Goal: Transaction & Acquisition: Purchase product/service

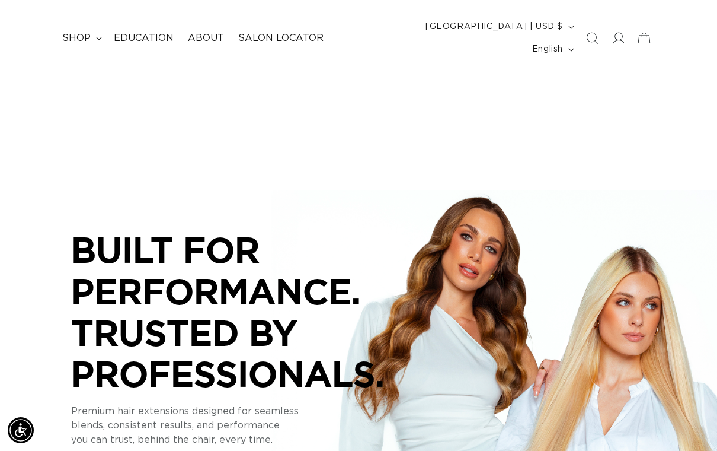
scroll to position [21, 0]
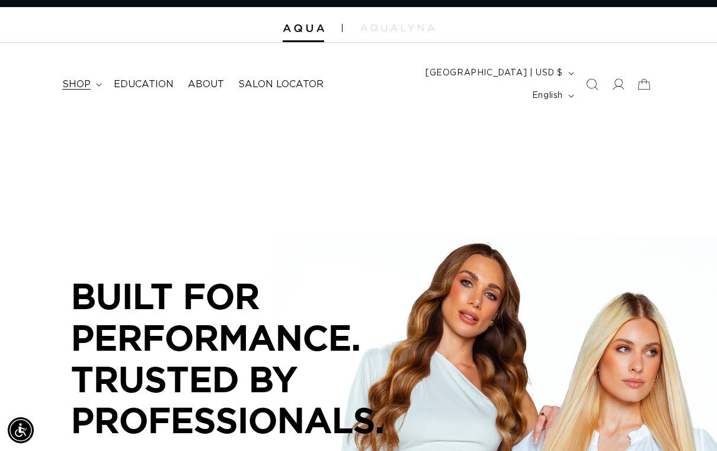
click at [72, 78] on span "shop" at bounding box center [76, 84] width 28 height 12
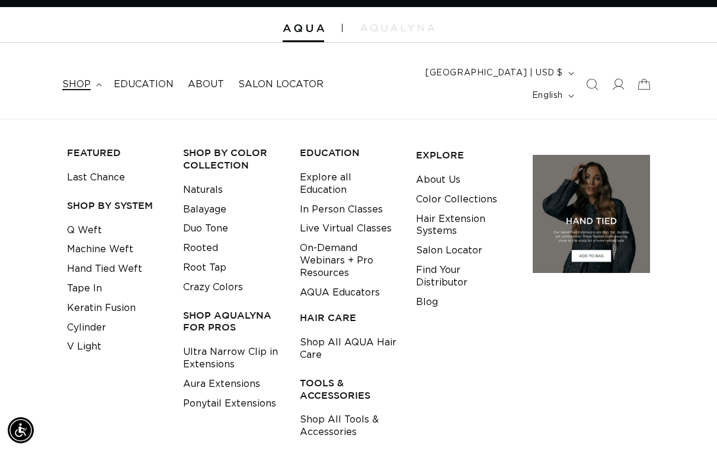
scroll to position [0, 633]
click at [86, 298] on link "Keratin Fusion" at bounding box center [101, 308] width 69 height 20
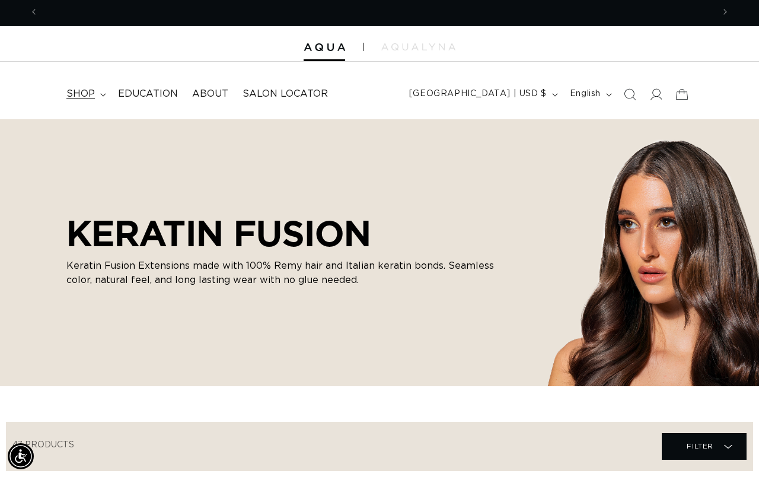
click at [82, 81] on summary "shop" at bounding box center [85, 94] width 52 height 27
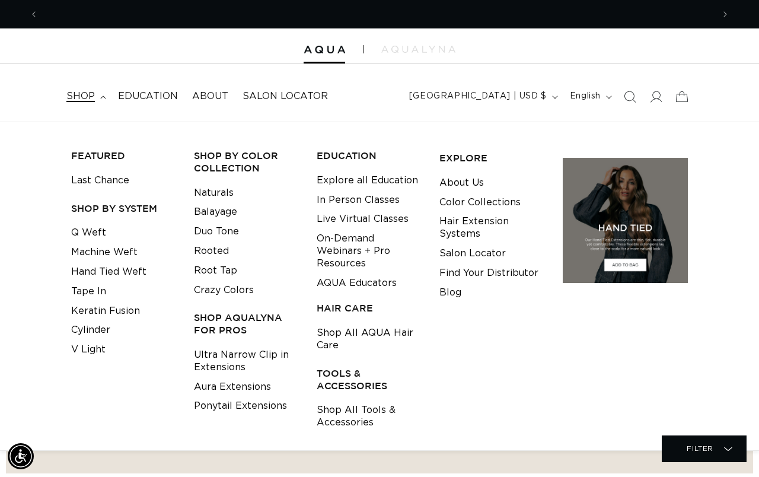
scroll to position [0, 1349]
click at [87, 311] on link "Keratin Fusion" at bounding box center [105, 311] width 69 height 20
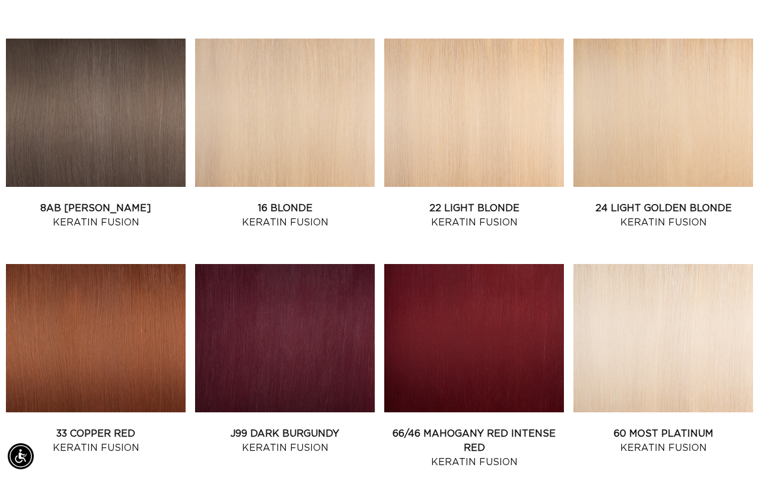
scroll to position [0, 1349]
click at [653, 442] on link "60 Most Platinum Keratin Fusion" at bounding box center [663, 440] width 180 height 28
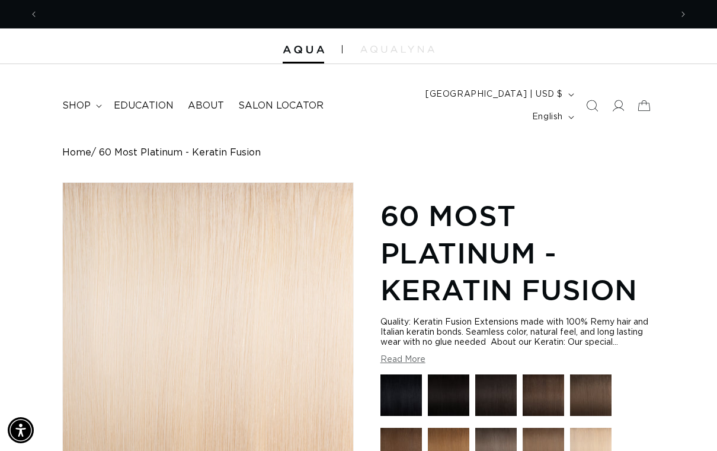
scroll to position [0, 633]
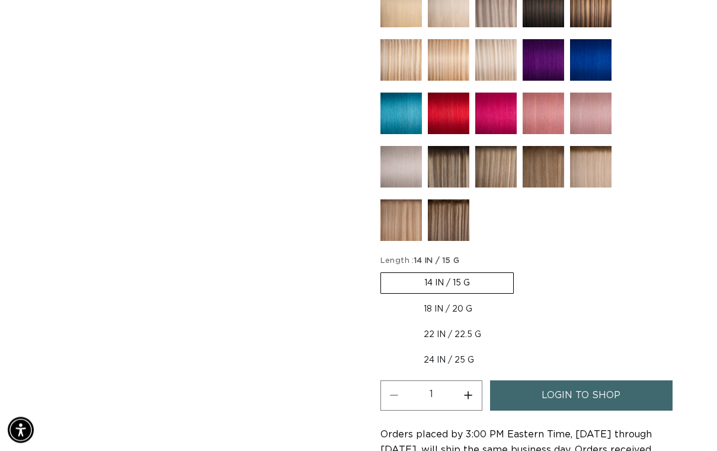
scroll to position [658, 0]
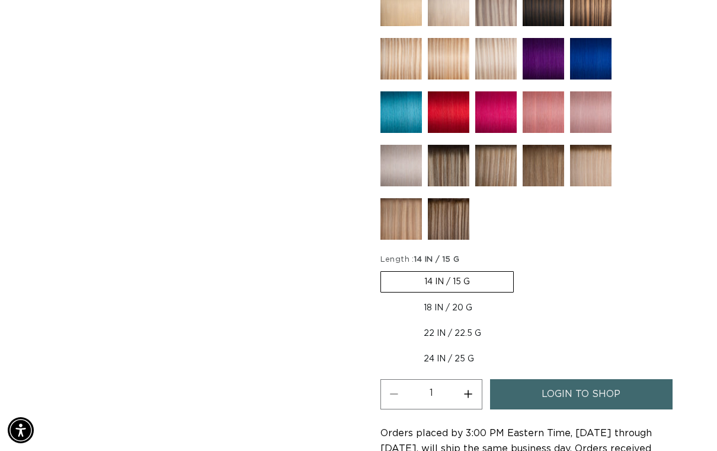
click at [467, 298] on label "18 IN / 20 G Variant sold out or unavailable" at bounding box center [448, 308] width 135 height 20
click at [520, 269] on input "18 IN / 20 G Variant sold out or unavailable" at bounding box center [520, 269] width 1 height 1
radio input "true"
click at [619, 384] on span "login to shop" at bounding box center [581, 394] width 79 height 30
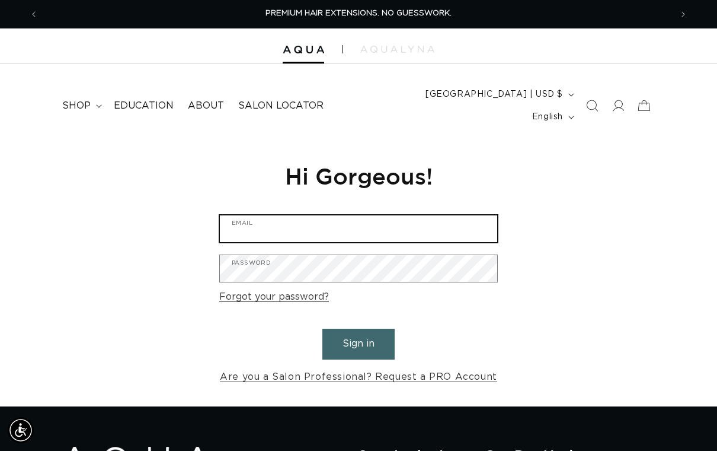
type input "[EMAIL_ADDRESS][DOMAIN_NAME]"
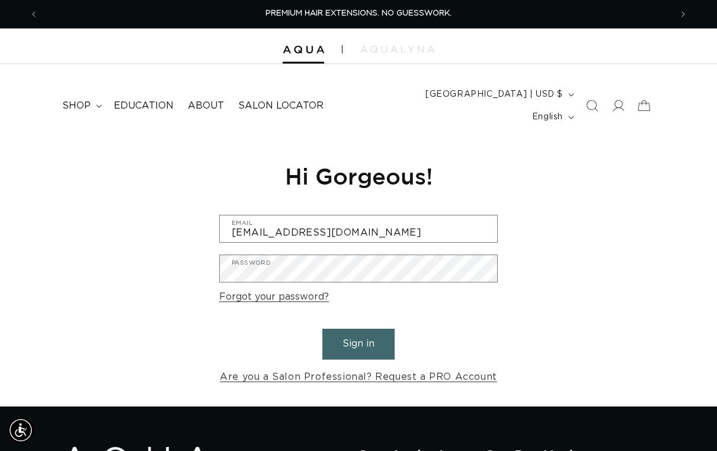
click at [359, 328] on button "Sign in" at bounding box center [358, 343] width 72 height 30
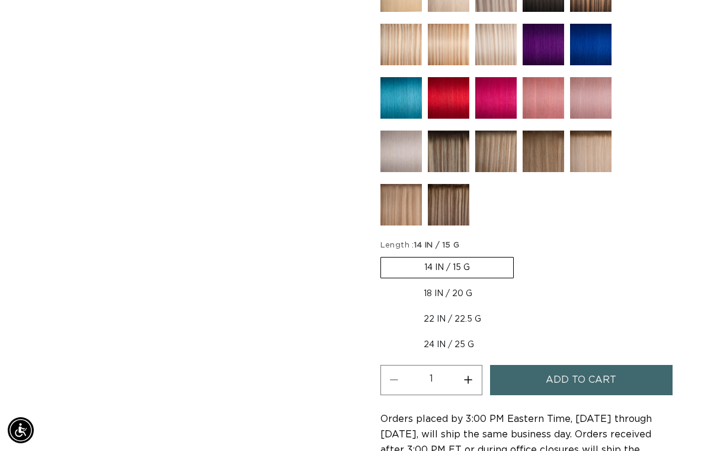
click at [452, 283] on label "18 IN / 20 G Variant sold out or unavailable" at bounding box center [448, 293] width 135 height 20
click at [520, 255] on input "18 IN / 20 G Variant sold out or unavailable" at bounding box center [520, 254] width 1 height 1
radio input "true"
click at [611, 371] on span "Add to cart" at bounding box center [581, 380] width 71 height 30
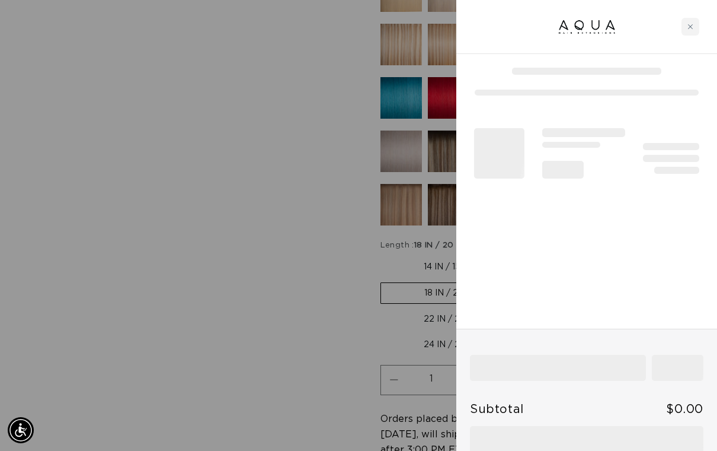
scroll to position [0, 633]
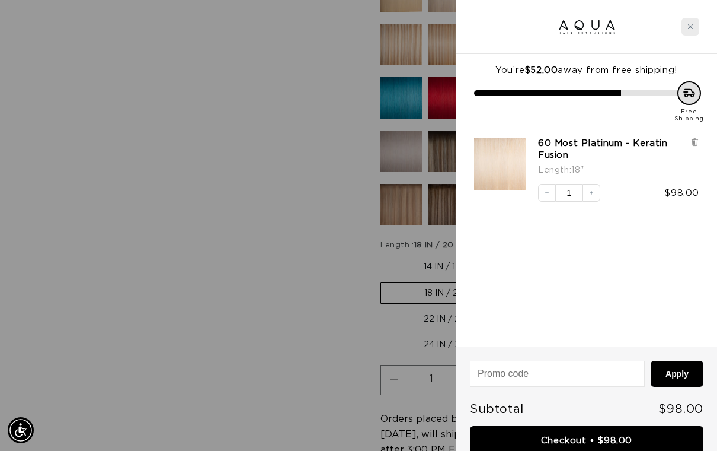
click at [691, 25] on icon "Close cart" at bounding box center [691, 27] width 6 height 6
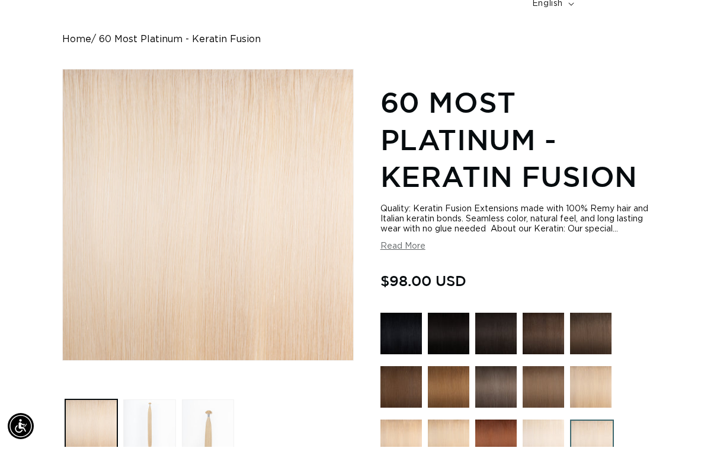
scroll to position [119, 0]
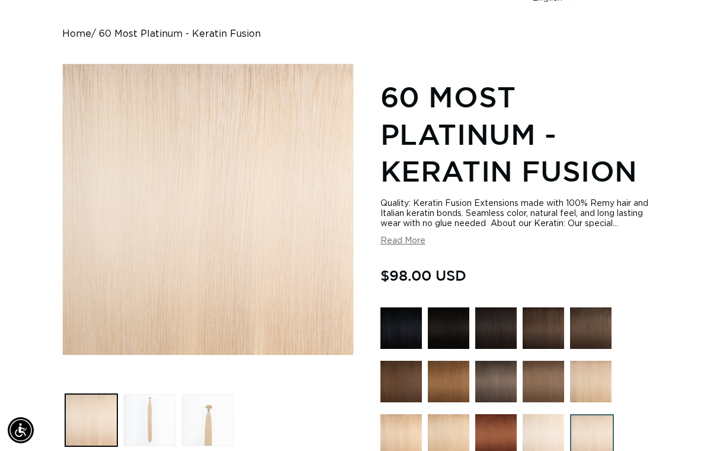
click at [541, 422] on img at bounding box center [543, 434] width 41 height 41
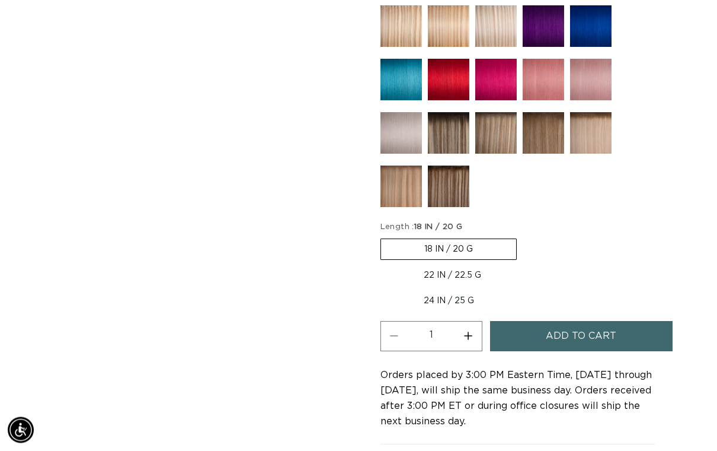
scroll to position [742, 0]
click at [606, 328] on span "Add to cart" at bounding box center [581, 336] width 71 height 30
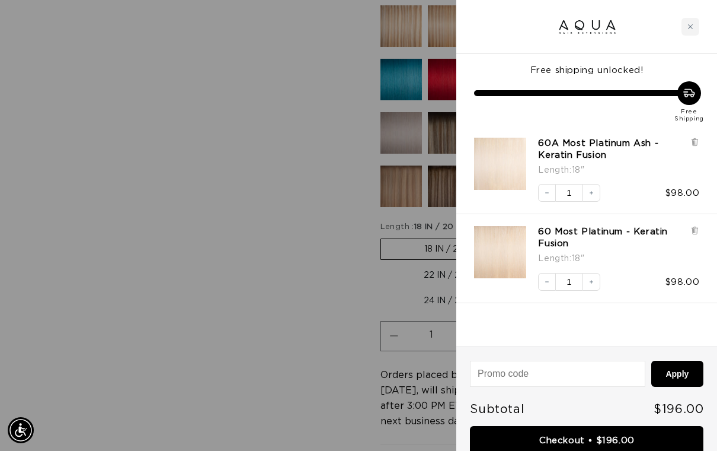
scroll to position [0, 1266]
click at [694, 23] on div "Close cart" at bounding box center [691, 27] width 18 height 18
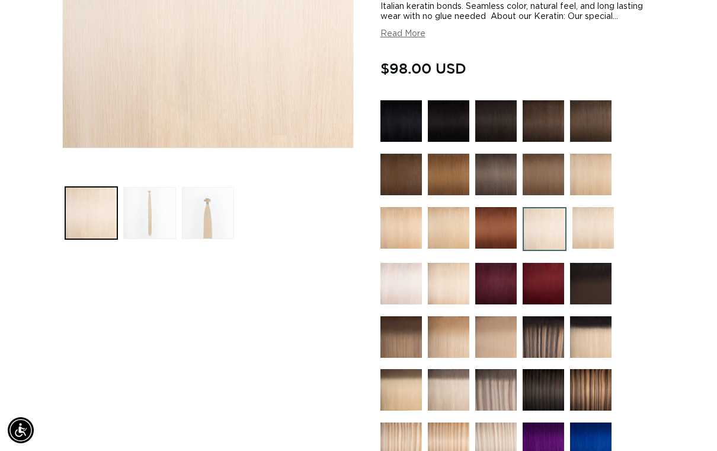
scroll to position [325, 0]
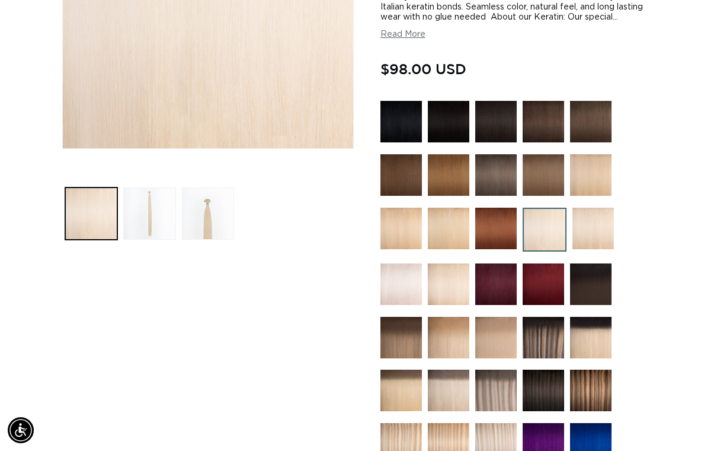
click at [611, 215] on img at bounding box center [593, 227] width 41 height 41
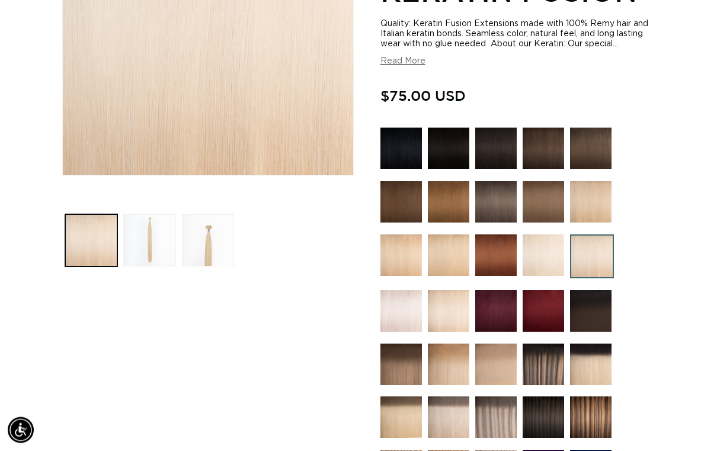
scroll to position [298, 0]
click at [453, 241] on img at bounding box center [448, 254] width 41 height 41
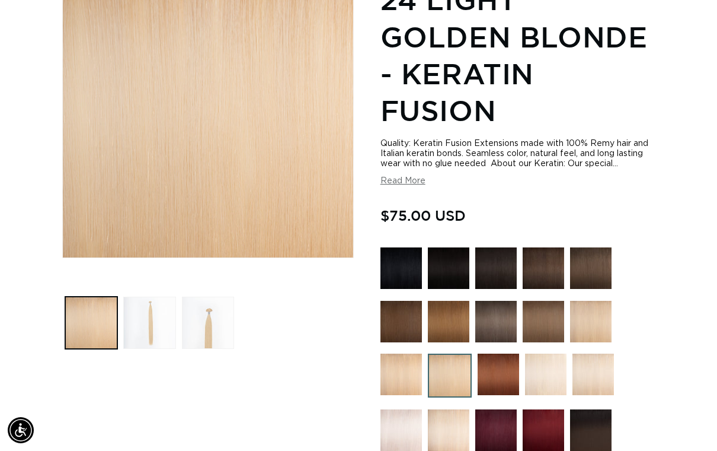
scroll to position [0, 633]
click at [407, 363] on img at bounding box center [401, 373] width 41 height 41
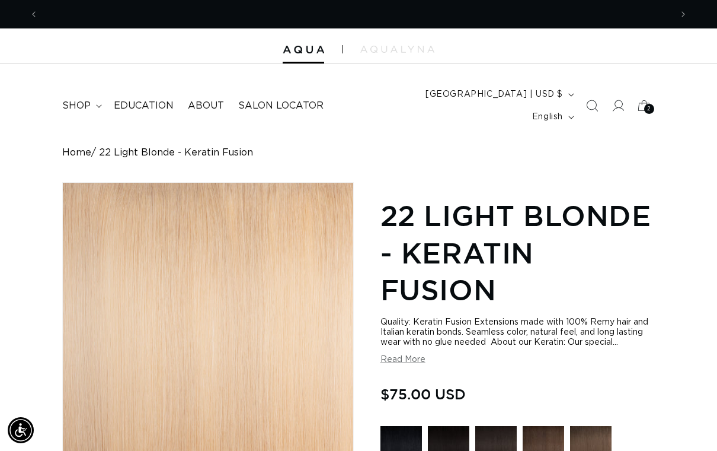
scroll to position [0, 1266]
